Goal: Transaction & Acquisition: Purchase product/service

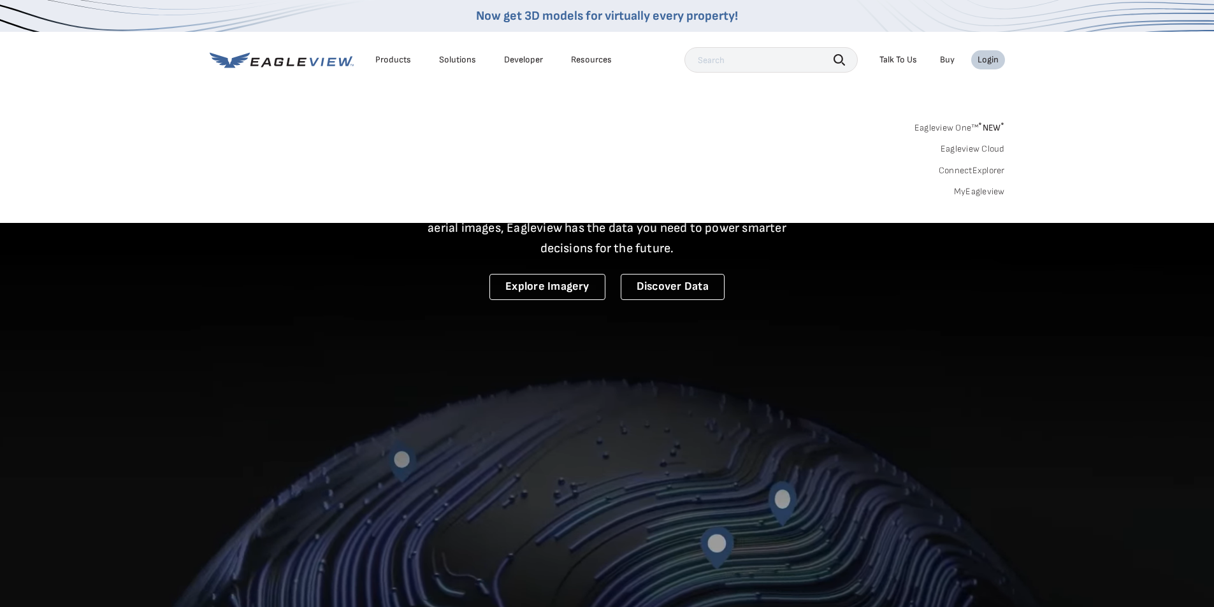
click at [983, 192] on link "MyEagleview" at bounding box center [979, 191] width 51 height 11
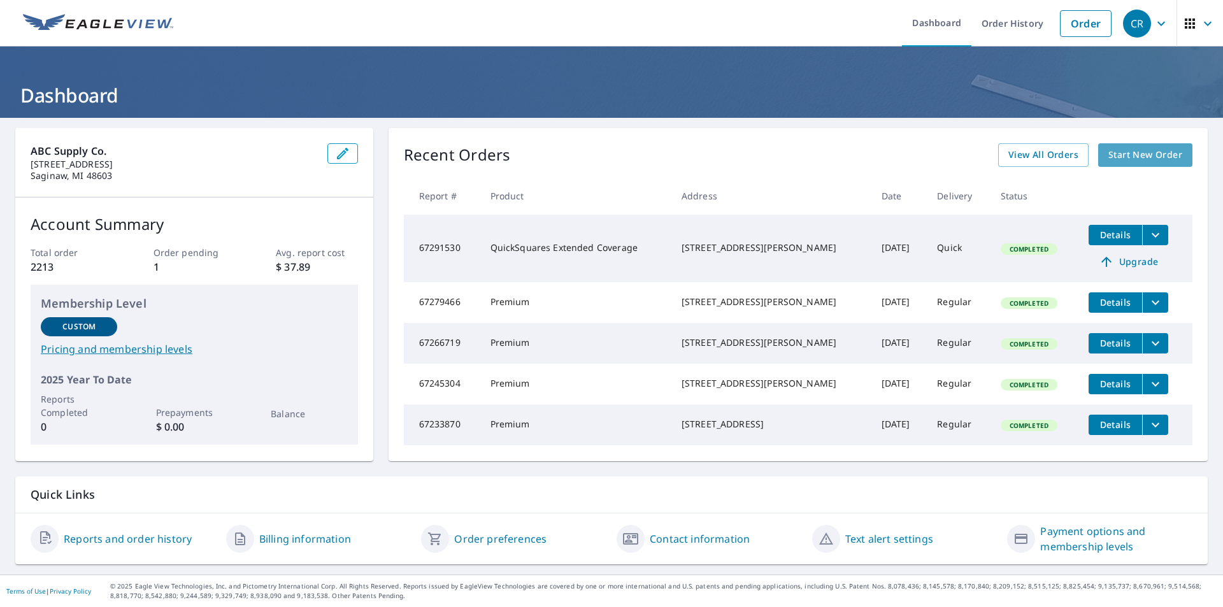
click at [1130, 150] on span "Start New Order" at bounding box center [1146, 155] width 74 height 16
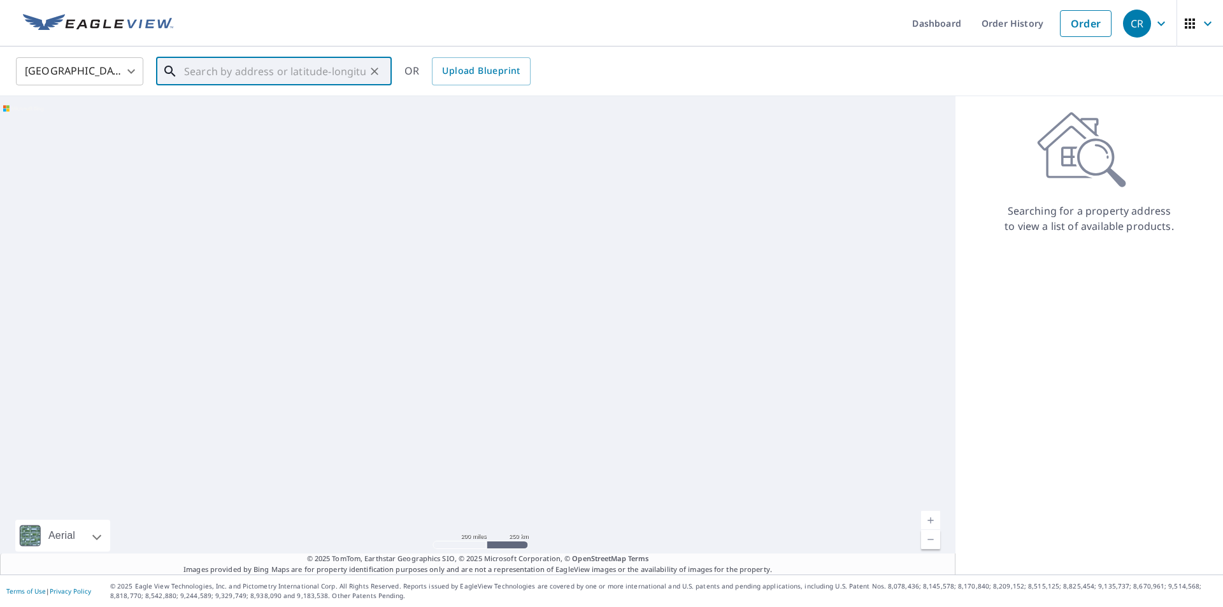
click at [231, 76] on input "text" at bounding box center [275, 72] width 182 height 36
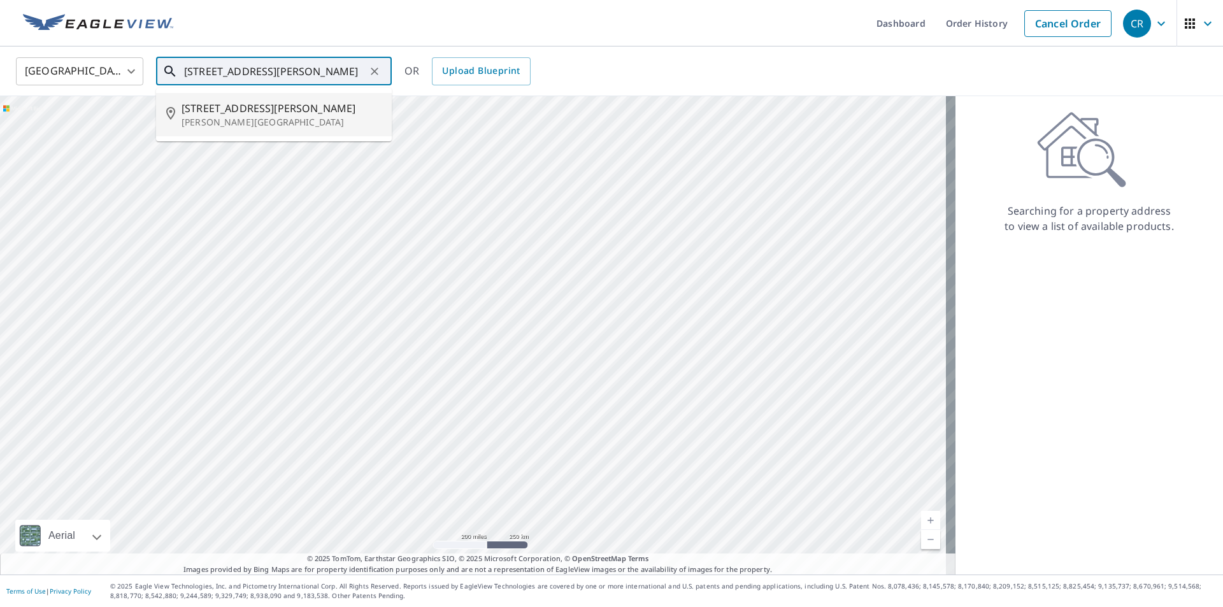
click at [226, 109] on span "[STREET_ADDRESS][PERSON_NAME]" at bounding box center [282, 108] width 200 height 15
type input "[STREET_ADDRESS][PERSON_NAME][PERSON_NAME]"
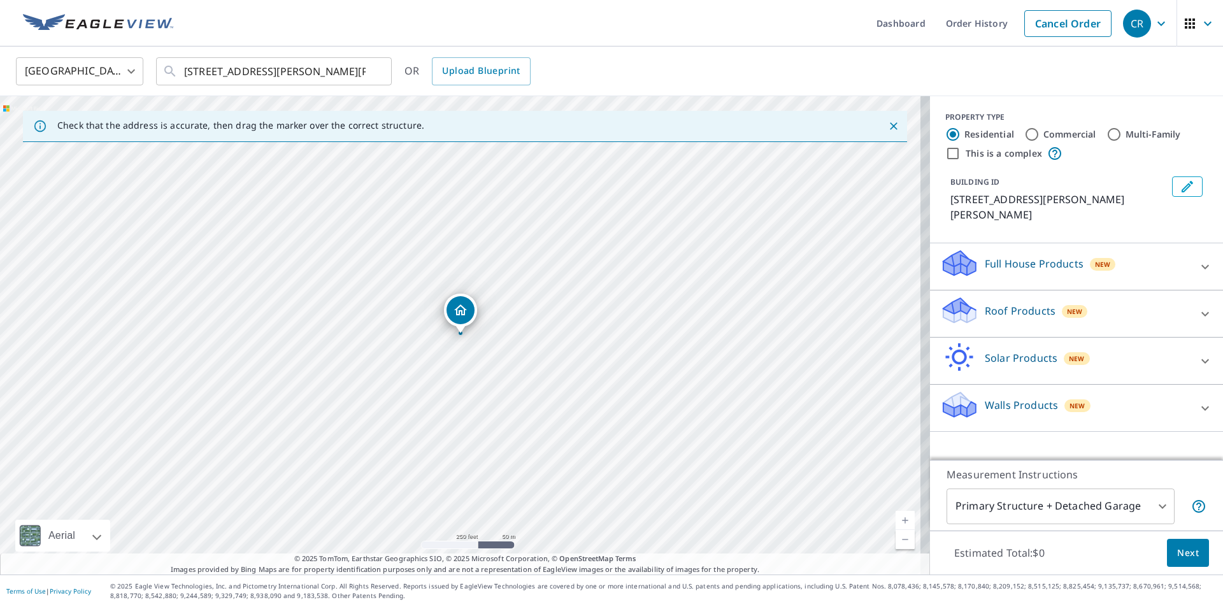
click at [1030, 306] on div "Roof Products New" at bounding box center [1066, 314] width 250 height 36
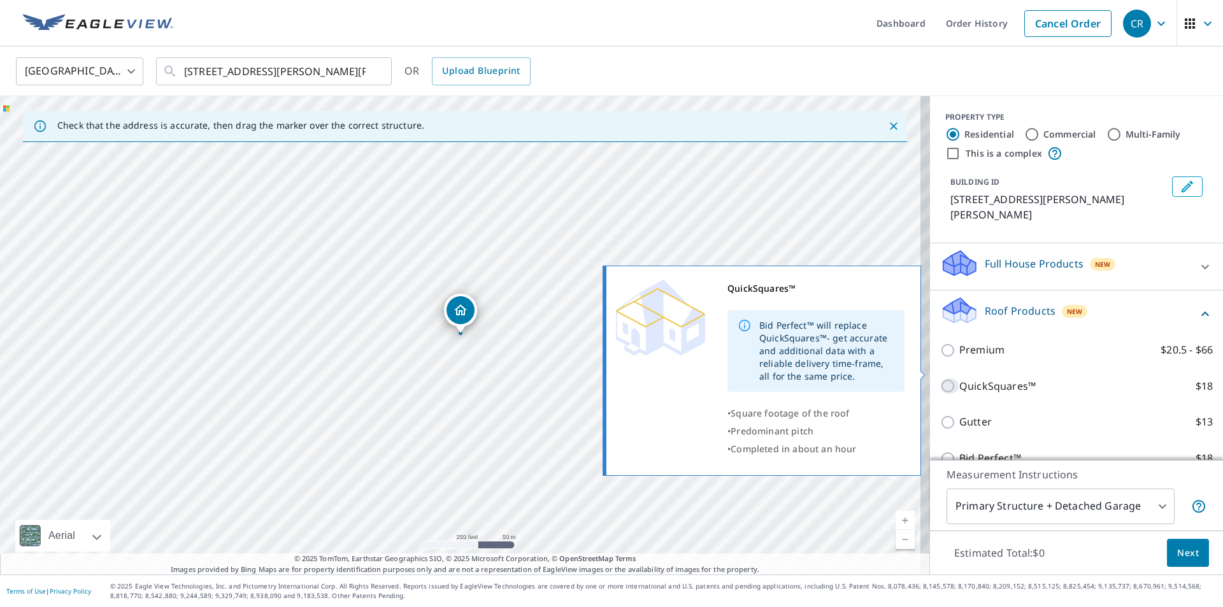
click at [943, 379] on input "QuickSquares™ $18" at bounding box center [950, 386] width 19 height 15
checkbox input "true"
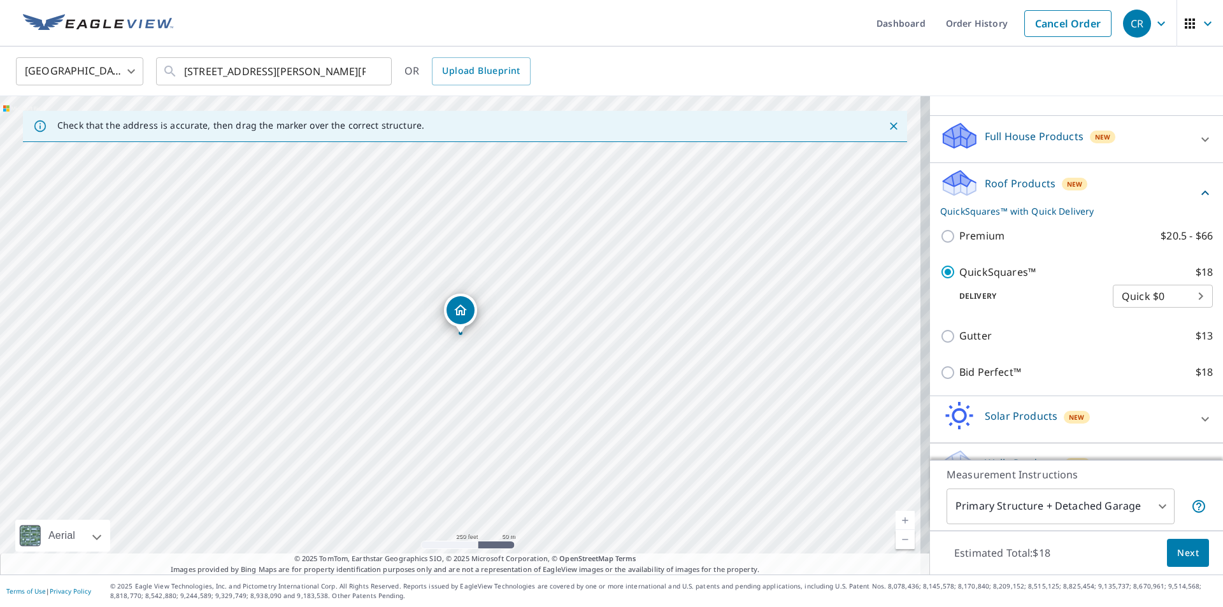
scroll to position [143, 0]
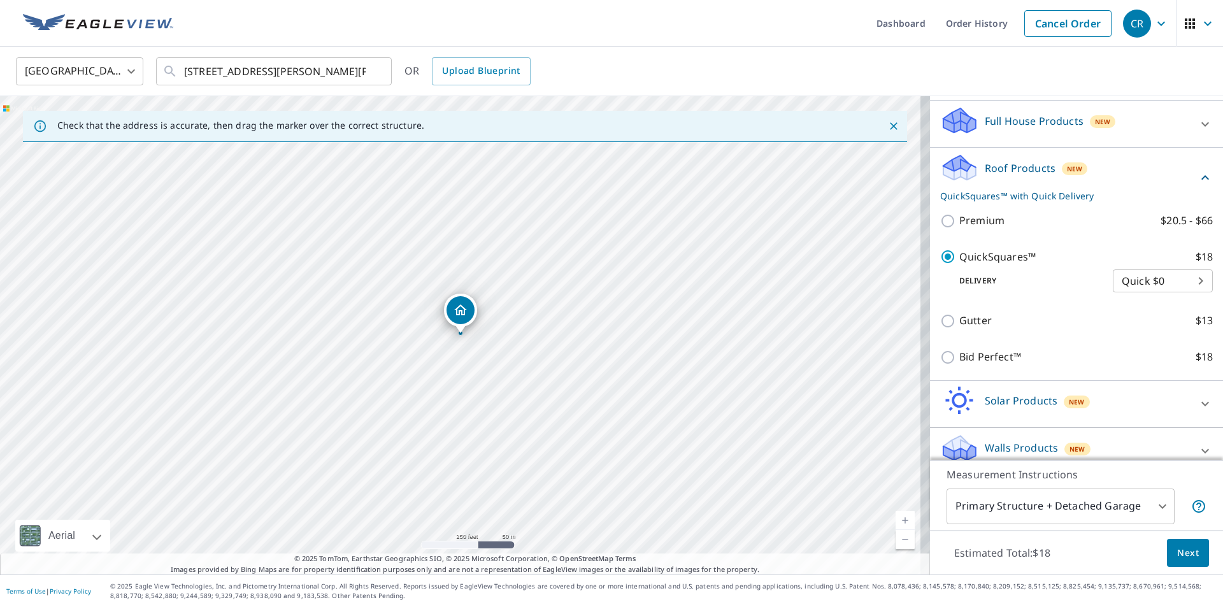
click at [1180, 558] on span "Next" at bounding box center [1189, 553] width 22 height 16
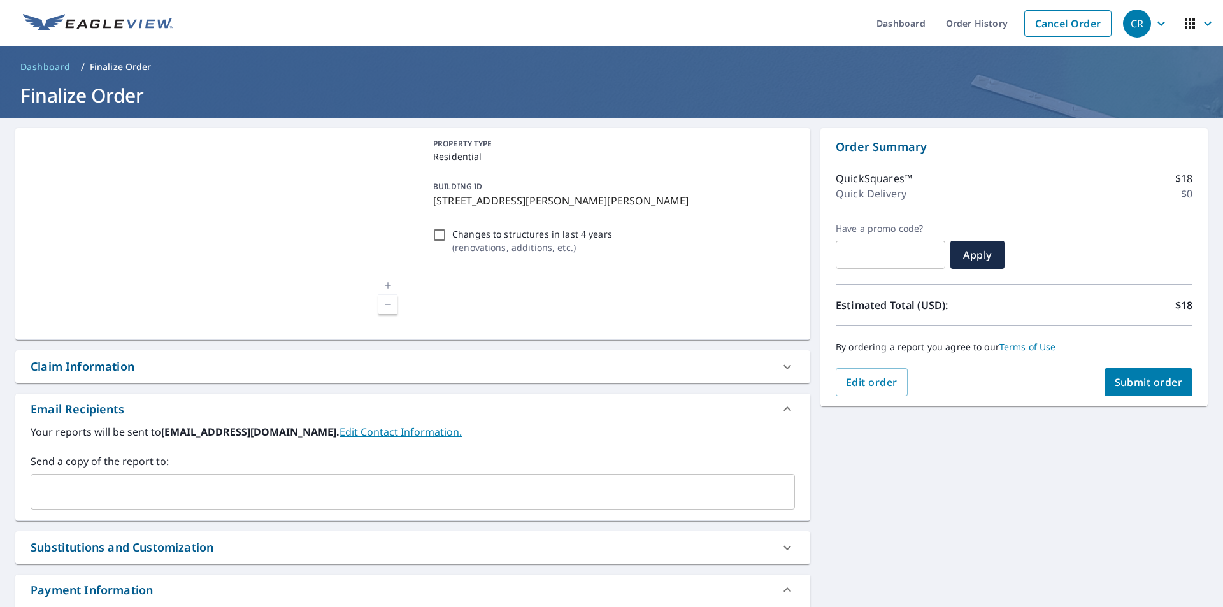
scroll to position [92, 0]
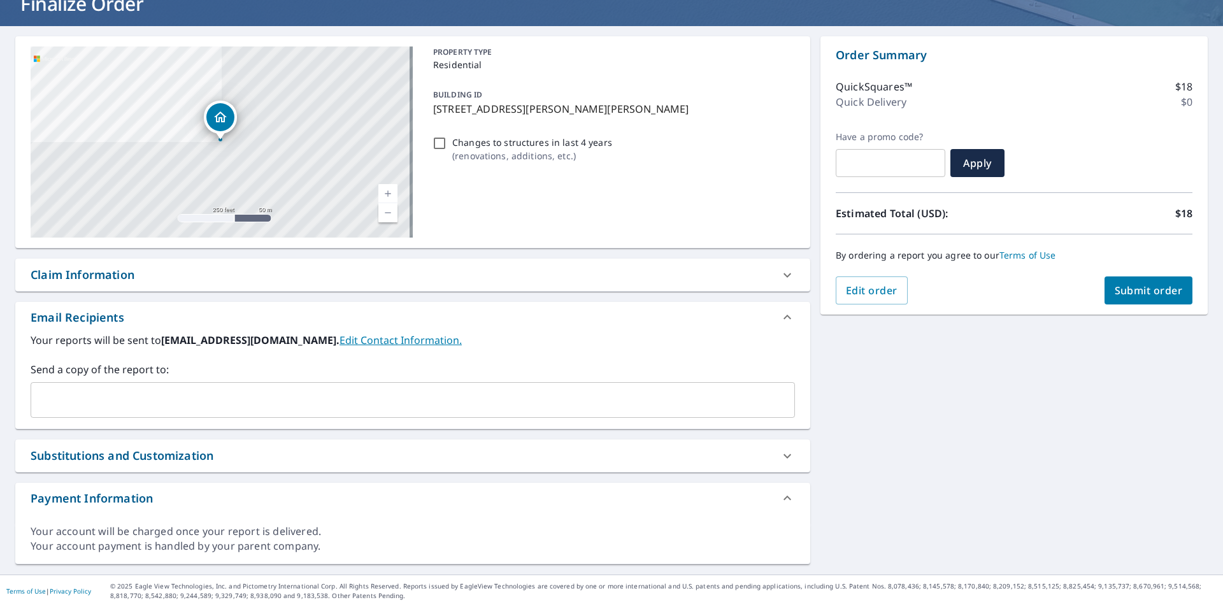
click at [103, 392] on input "text" at bounding box center [403, 400] width 734 height 24
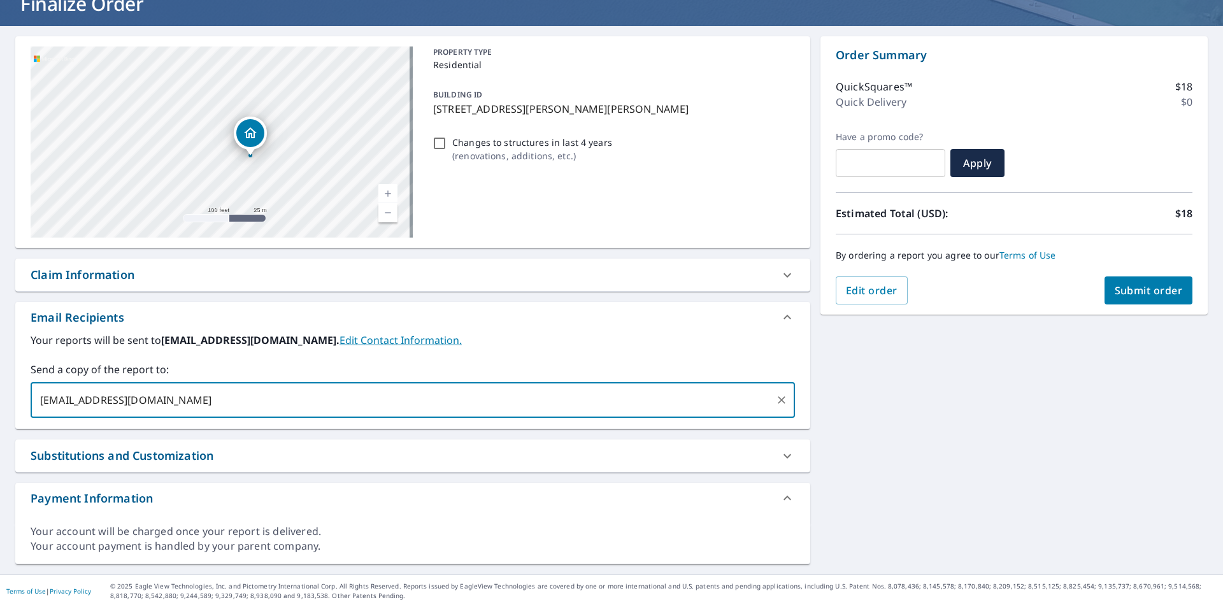
drag, startPoint x: 215, startPoint y: 159, endPoint x: 242, endPoint y: 198, distance: 47.6
click at [242, 198] on div "[STREET_ADDRESS][PERSON_NAME][PERSON_NAME]" at bounding box center [222, 142] width 382 height 191
drag, startPoint x: 245, startPoint y: 127, endPoint x: 218, endPoint y: 134, distance: 28.4
click at [218, 134] on icon "Dropped pin, building 1, Residential property, 4712 E Laporte Rd Freeland, MI 4…" at bounding box center [222, 140] width 15 height 15
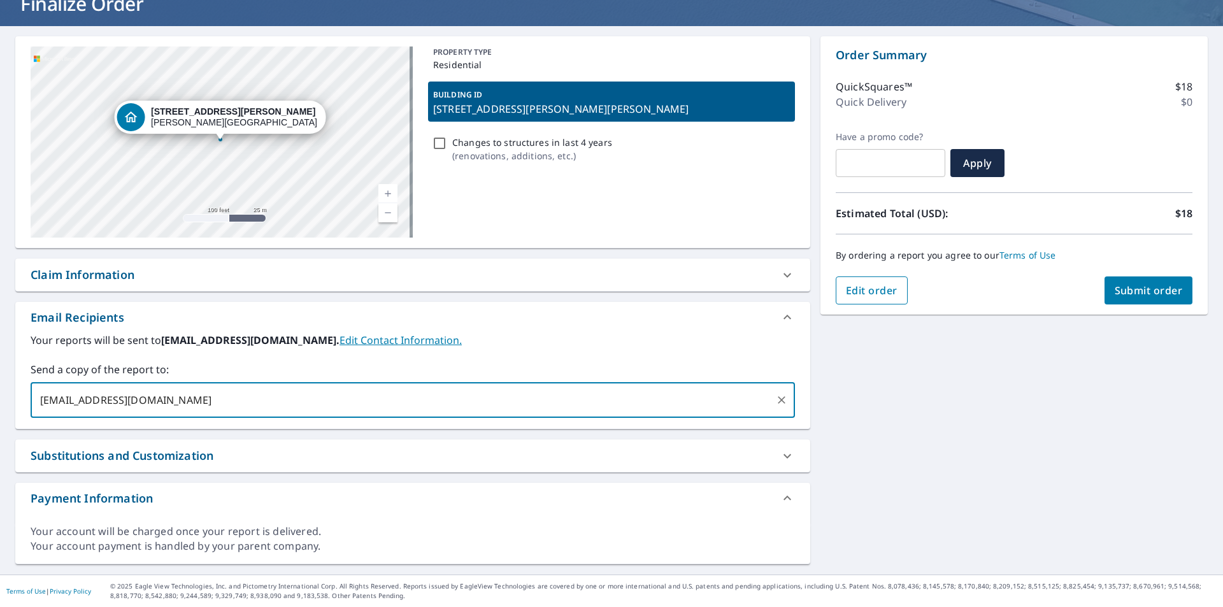
type input "[EMAIL_ADDRESS][DOMAIN_NAME]"
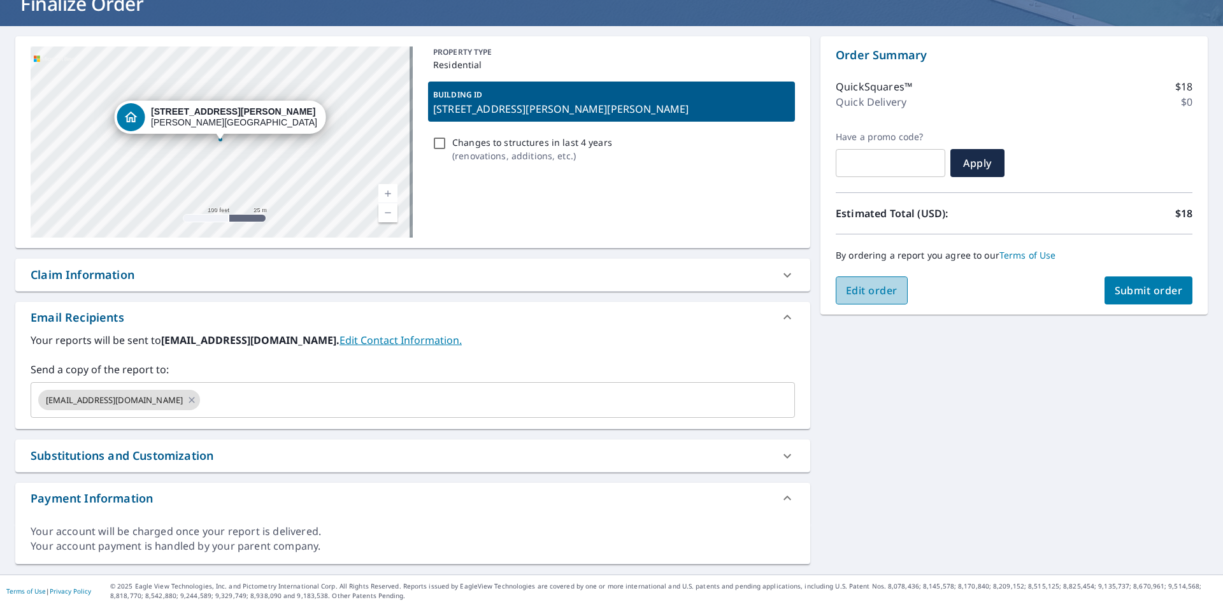
click at [872, 292] on span "Edit order" at bounding box center [872, 291] width 52 height 14
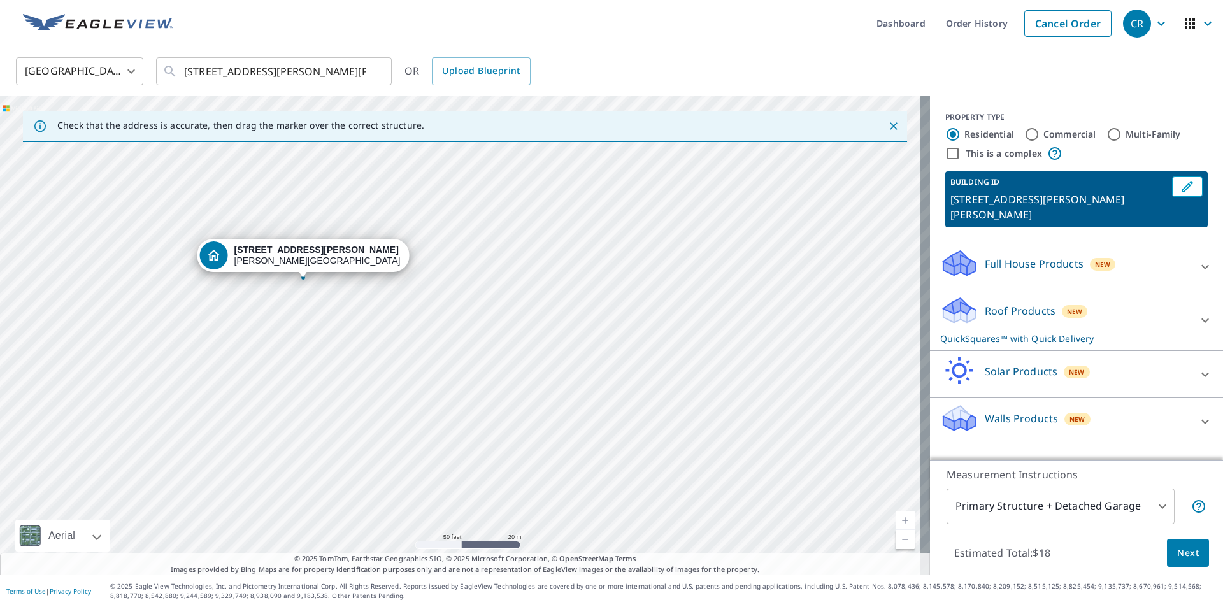
drag, startPoint x: 407, startPoint y: 280, endPoint x: 289, endPoint y: 277, distance: 117.9
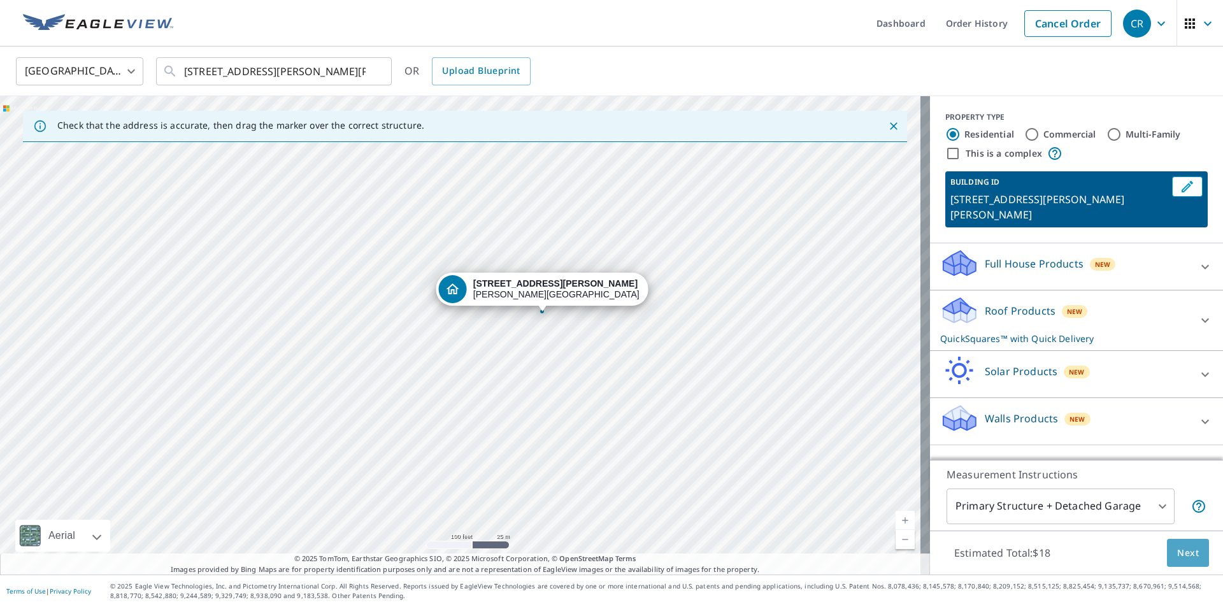
click at [1187, 543] on button "Next" at bounding box center [1188, 553] width 42 height 29
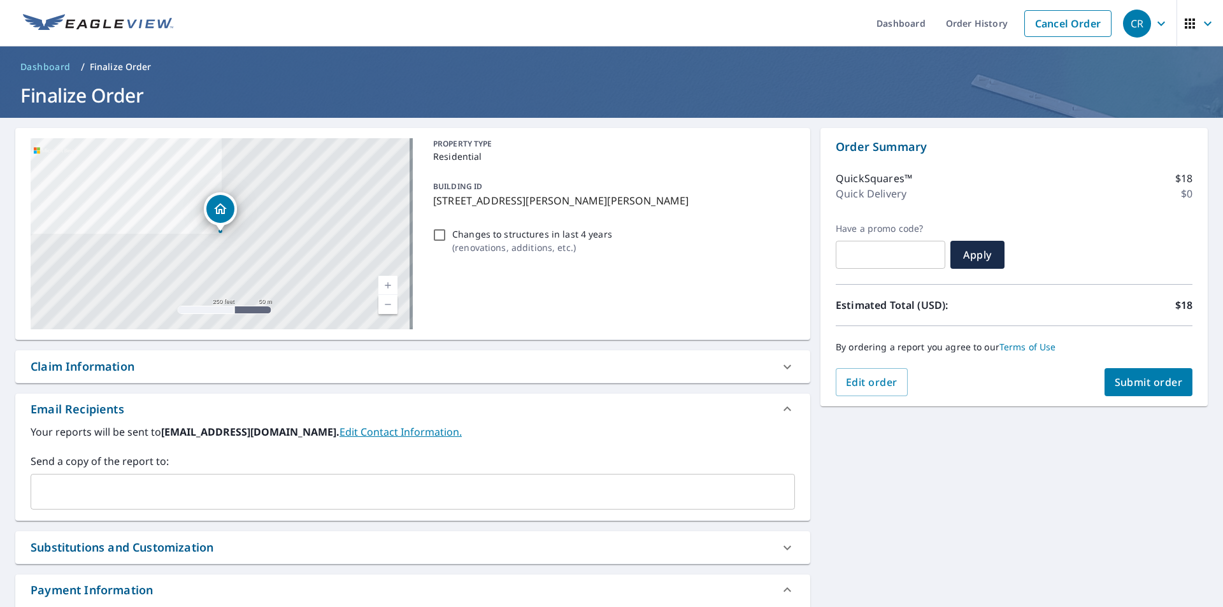
click at [71, 484] on input "text" at bounding box center [403, 492] width 734 height 24
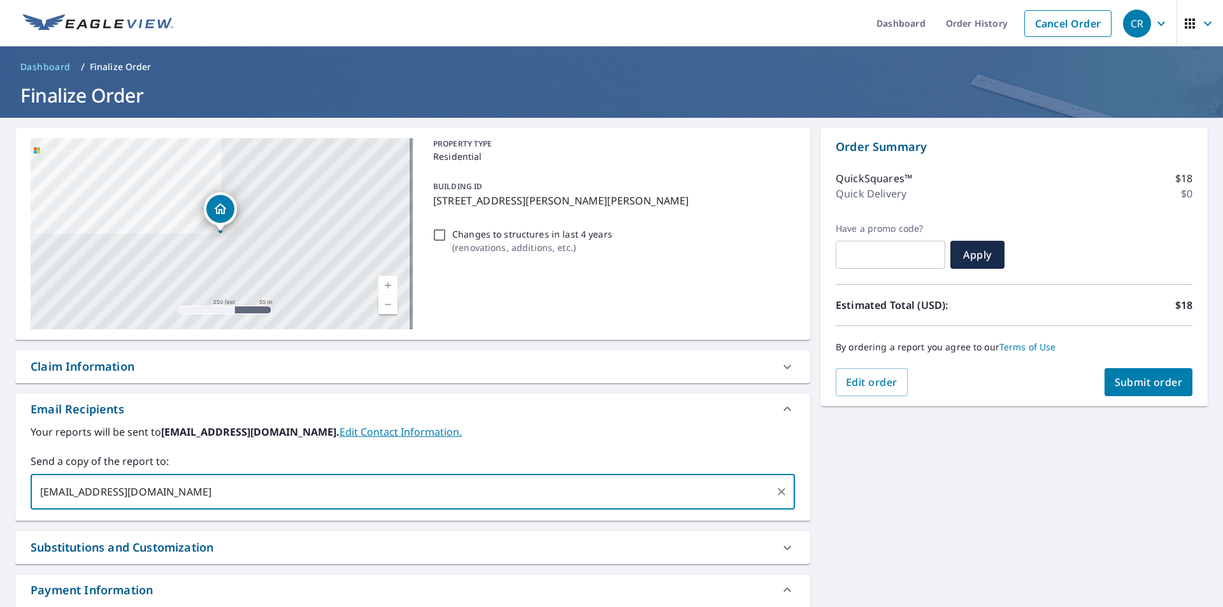
type input "[EMAIL_ADDRESS][DOMAIN_NAME]"
click at [1119, 380] on span "Submit order" at bounding box center [1149, 382] width 68 height 14
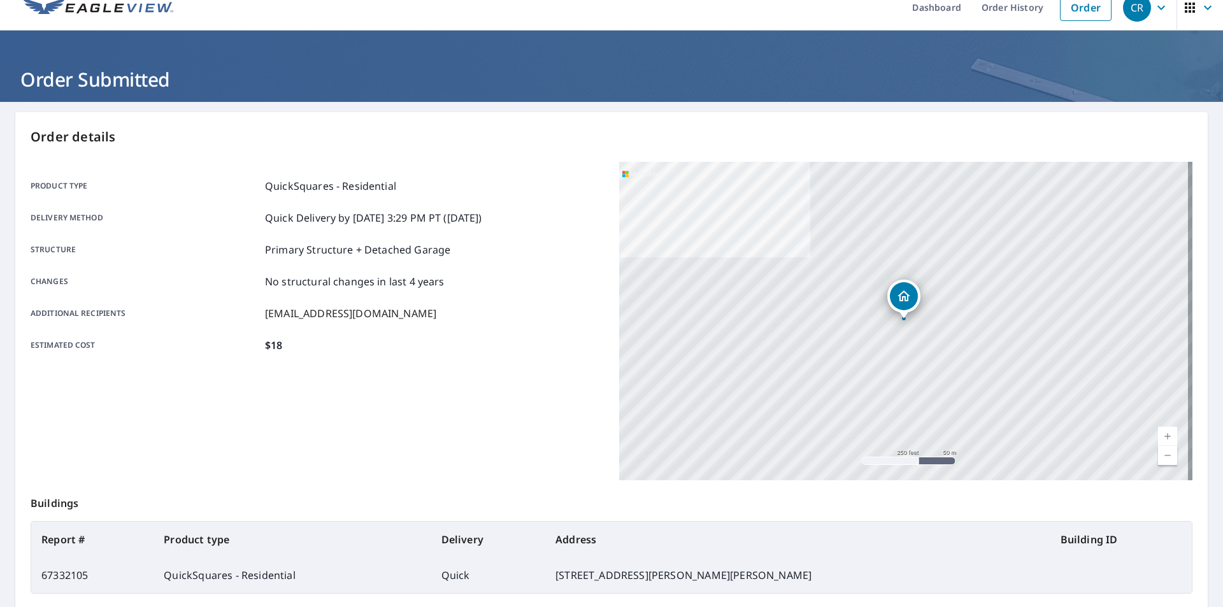
scroll to position [15, 0]
